Goal: Information Seeking & Learning: Learn about a topic

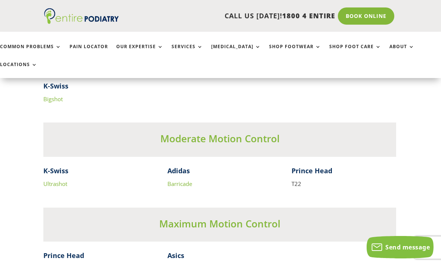
scroll to position [1629, 1]
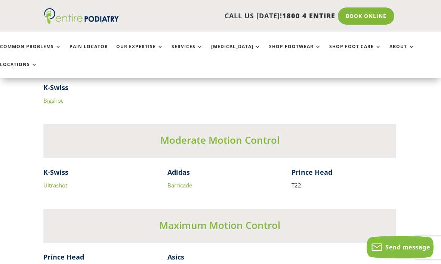
click at [184, 181] on link "Barricade" at bounding box center [179, 184] width 25 height 7
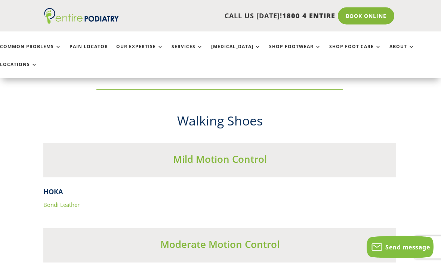
scroll to position [2185, 1]
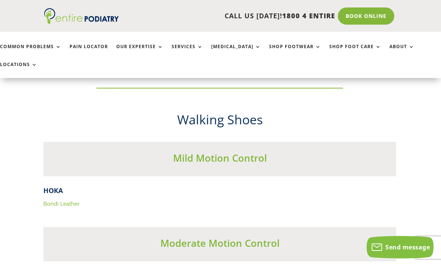
click at [67, 200] on link "Bondi Leather" at bounding box center [61, 203] width 36 height 7
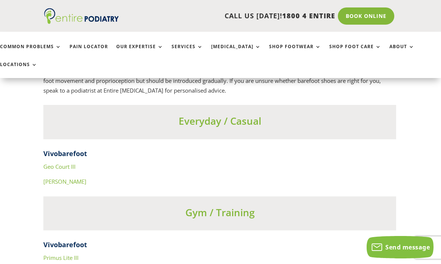
scroll to position [2576, 1]
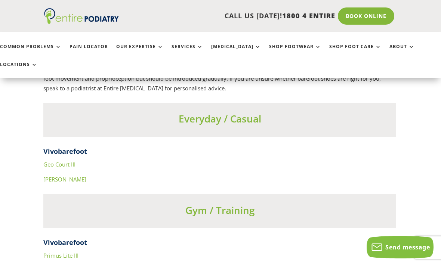
click at [65, 161] on link "Geo Court III" at bounding box center [59, 164] width 32 height 7
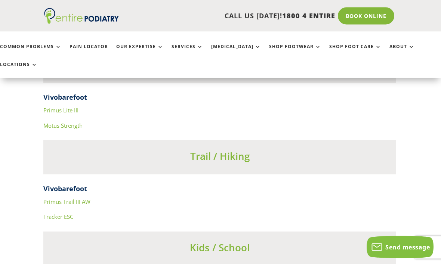
scroll to position [2725, 1]
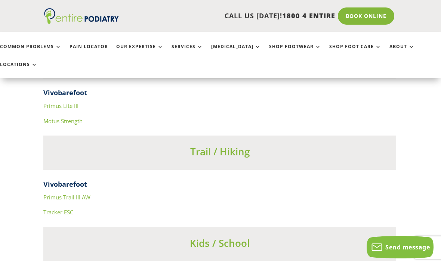
click at [88, 193] on link "Primus Trail III AW" at bounding box center [66, 196] width 47 height 7
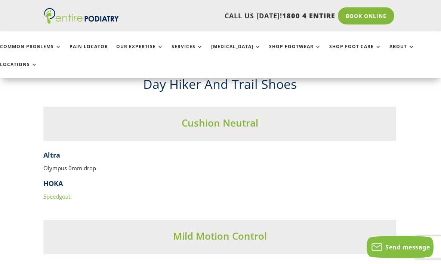
scroll to position [3218, 1]
click at [64, 193] on link "Speedgoat" at bounding box center [56, 196] width 27 height 7
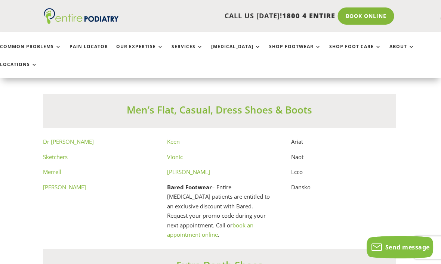
scroll to position [3956, 1]
click at [177, 153] on link "Vionic" at bounding box center [175, 156] width 16 height 7
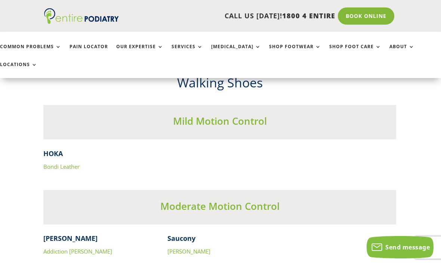
scroll to position [2222, 1]
click at [78, 247] on link "Addiction [PERSON_NAME]" at bounding box center [77, 250] width 69 height 7
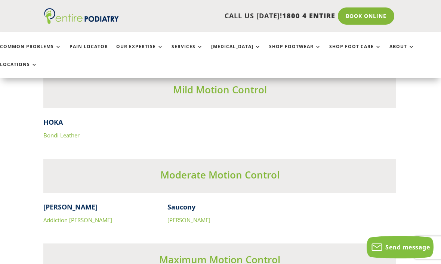
scroll to position [2290, 1]
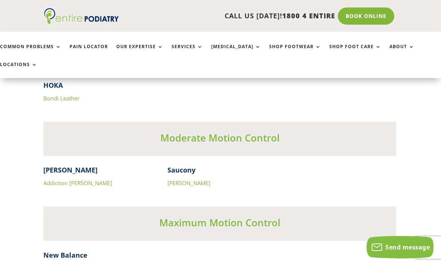
click at [192, 179] on link "[PERSON_NAME]" at bounding box center [188, 182] width 43 height 7
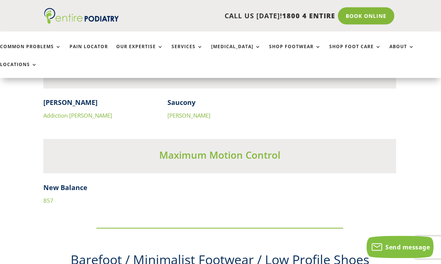
scroll to position [2367, 1]
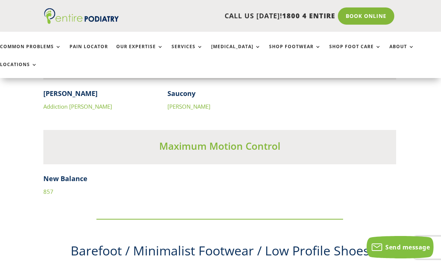
click at [51, 188] on link "857" at bounding box center [48, 191] width 10 height 7
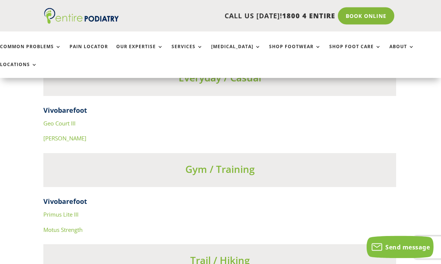
scroll to position [2619, 1]
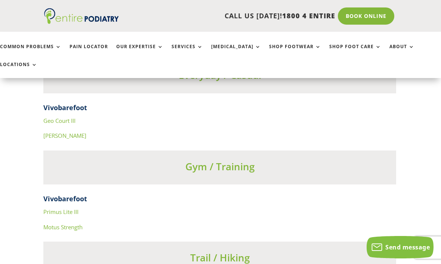
click at [74, 223] on link "Motus Strength" at bounding box center [62, 226] width 39 height 7
